Goal: Task Accomplishment & Management: Manage account settings

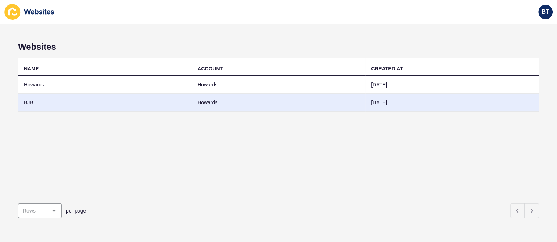
drag, startPoint x: 0, startPoint y: 0, endPoint x: 100, endPoint y: 104, distance: 143.9
click at [100, 104] on td "BJB" at bounding box center [105, 103] width 174 height 18
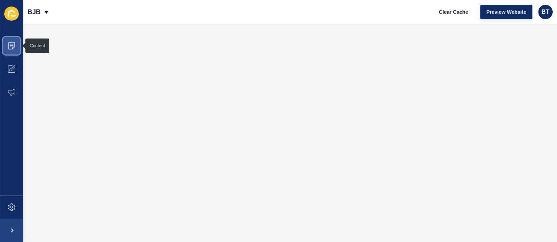
click at [13, 43] on icon at bounding box center [11, 45] width 7 height 7
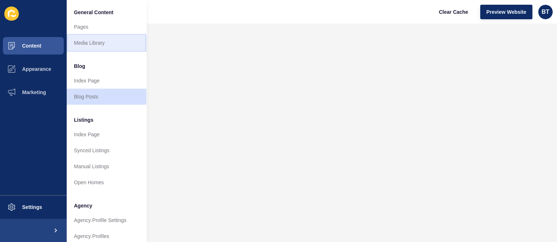
click at [89, 40] on link "Media Library" at bounding box center [107, 43] width 80 height 16
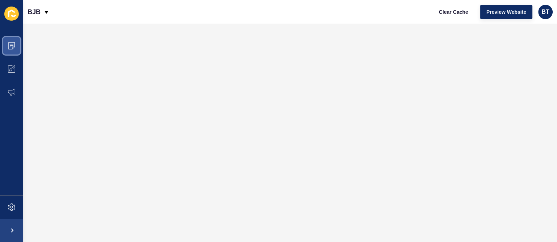
click at [8, 42] on icon at bounding box center [11, 45] width 7 height 7
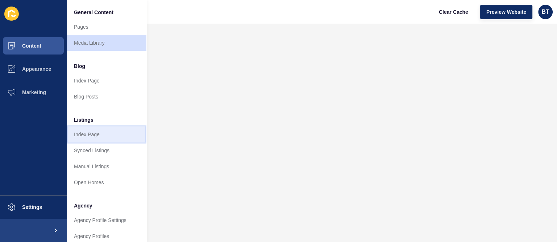
click at [92, 128] on link "Index Page" at bounding box center [107, 134] width 80 height 16
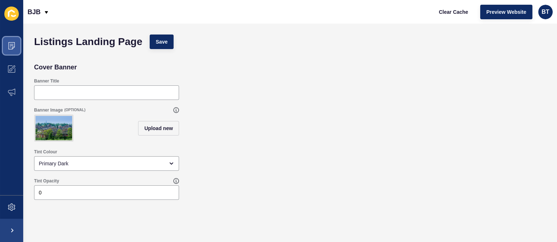
click at [13, 37] on span at bounding box center [11, 45] width 23 height 23
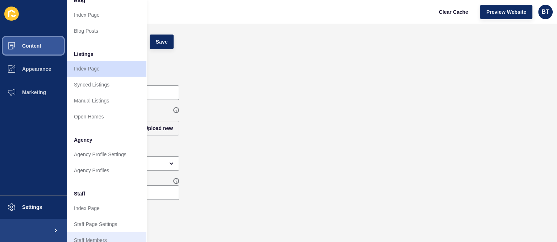
scroll to position [181, 0]
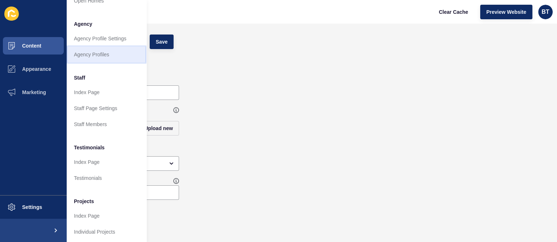
click at [113, 57] on link "Agency Profiles" at bounding box center [107, 54] width 80 height 16
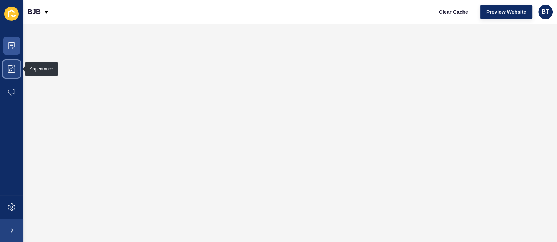
click at [7, 69] on span at bounding box center [11, 68] width 23 height 23
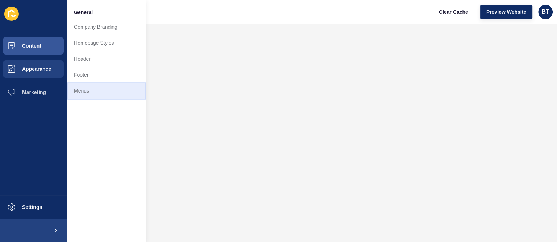
click at [104, 86] on link "Menus" at bounding box center [107, 91] width 80 height 16
